Goal: Task Accomplishment & Management: Use online tool/utility

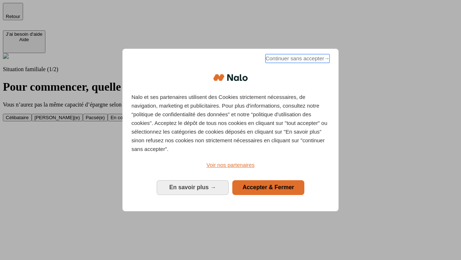
click at [297, 59] on span "Continuer sans accepter →" at bounding box center [298, 58] width 64 height 9
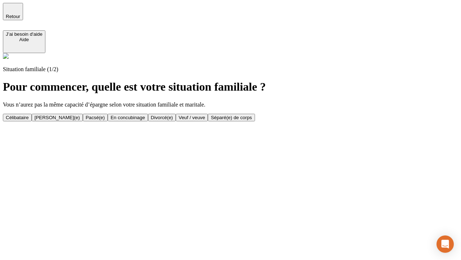
click at [145, 117] on div "En concubinage" at bounding box center [128, 117] width 35 height 5
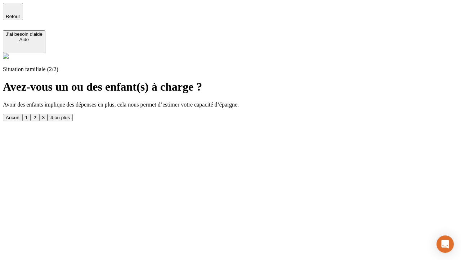
click at [36, 115] on div "2" at bounding box center [35, 117] width 3 height 5
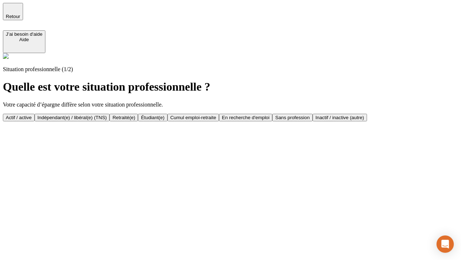
click at [107, 115] on div "Indépendant(e) / libéral(e) (TNS)" at bounding box center [72, 117] width 70 height 5
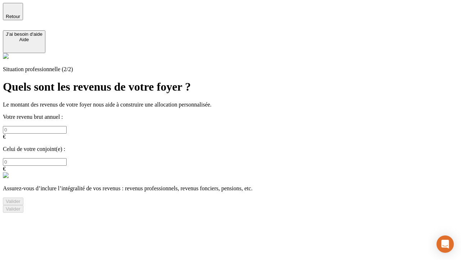
click at [67, 126] on input "text" at bounding box center [35, 130] width 64 height 8
type input "30 000"
click at [21, 198] on div "Valider" at bounding box center [13, 200] width 15 height 5
type input "0"
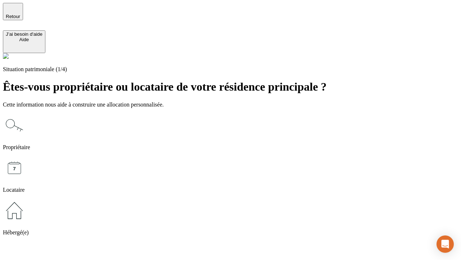
click at [26, 156] on icon at bounding box center [14, 167] width 23 height 23
type input "1 000"
click at [26, 156] on icon at bounding box center [14, 167] width 23 height 23
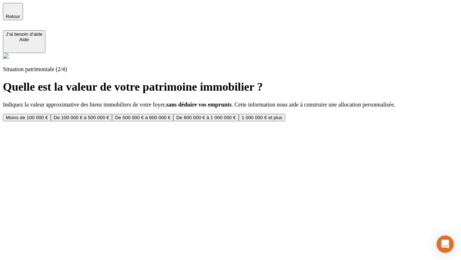
click at [48, 115] on div "Moins de 100 000 €" at bounding box center [27, 117] width 42 height 5
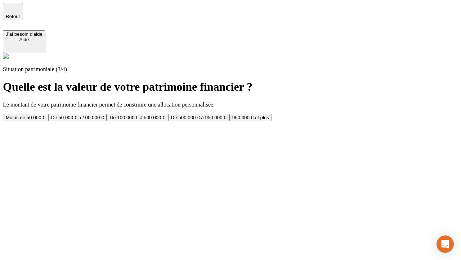
click at [45, 115] on div "Moins de 50 000 €" at bounding box center [26, 117] width 40 height 5
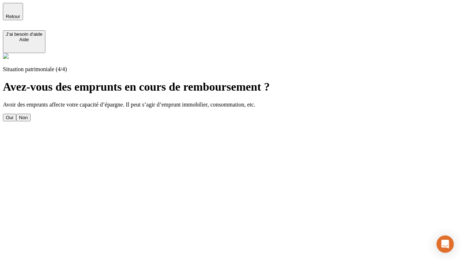
click at [28, 115] on div "Non" at bounding box center [23, 117] width 9 height 5
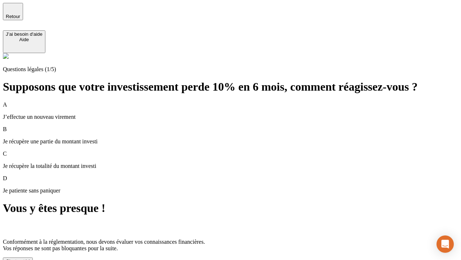
click at [30, 258] on div "C'est noté !" at bounding box center [18, 260] width 24 height 5
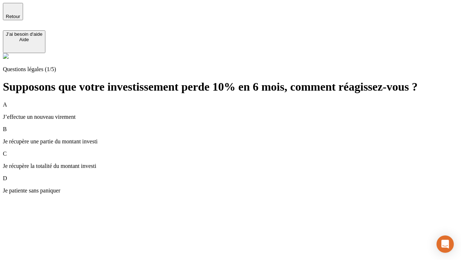
click at [239, 101] on div "A J’effectue un nouveau virement" at bounding box center [231, 110] width 456 height 19
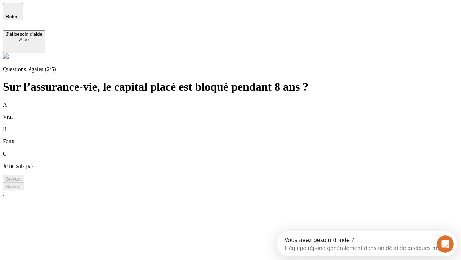
click at [239, 101] on div "A Vrai" at bounding box center [231, 110] width 456 height 19
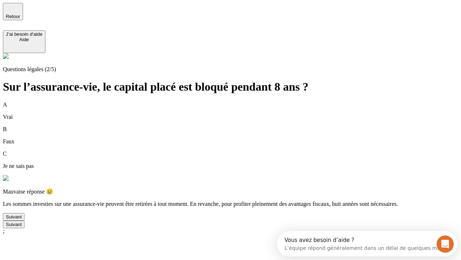
click at [22, 219] on div "Suivant" at bounding box center [14, 216] width 16 height 5
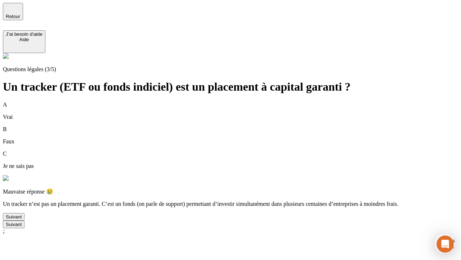
click at [22, 219] on div "Suivant" at bounding box center [14, 216] width 16 height 5
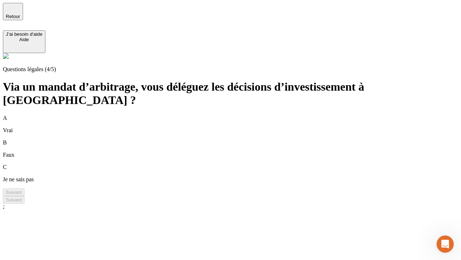
click at [239, 115] on div "A Vrai" at bounding box center [231, 124] width 456 height 19
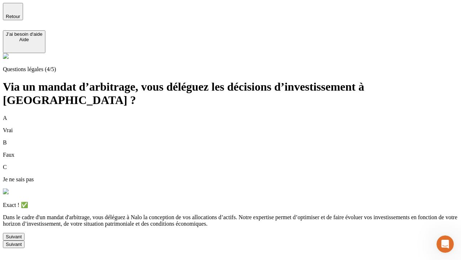
click at [22, 239] on div "Suivant" at bounding box center [14, 236] width 16 height 5
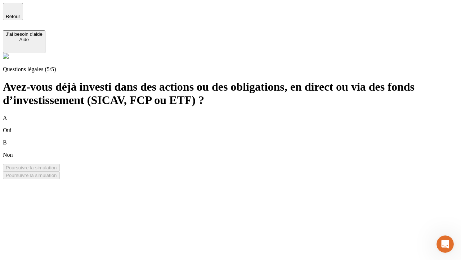
click at [239, 139] on div "B Non" at bounding box center [231, 148] width 456 height 19
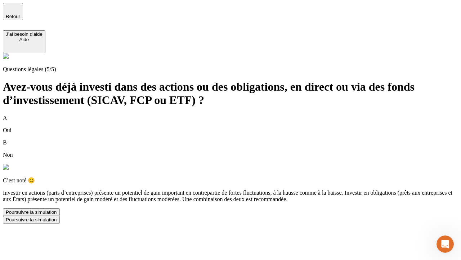
click at [57, 215] on div "Poursuivre la simulation" at bounding box center [31, 211] width 51 height 5
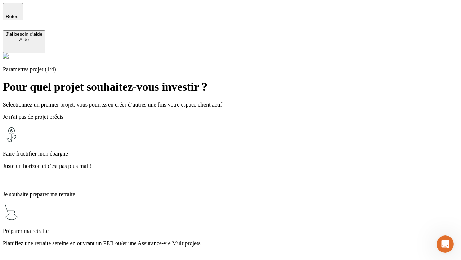
click at [239, 240] on p "Planifiez une retraite sereine en ouvrant un PER ou/et une Assurance-vie Multip…" at bounding box center [231, 243] width 456 height 6
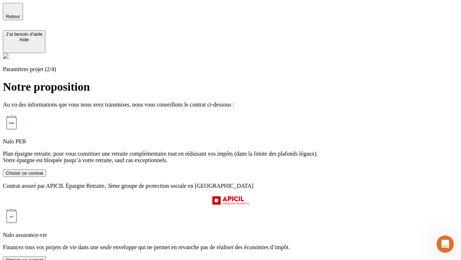
click at [43, 257] on div "Choisir ce contrat" at bounding box center [24, 259] width 37 height 5
